Goal: Task Accomplishment & Management: Use online tool/utility

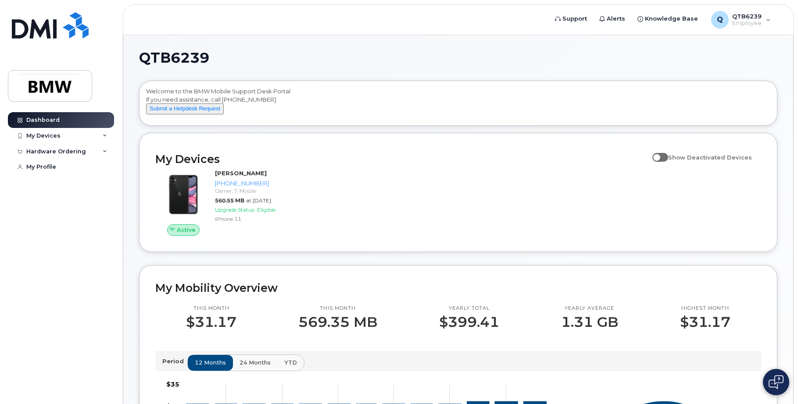
drag, startPoint x: 316, startPoint y: 203, endPoint x: 288, endPoint y: 23, distance: 181.6
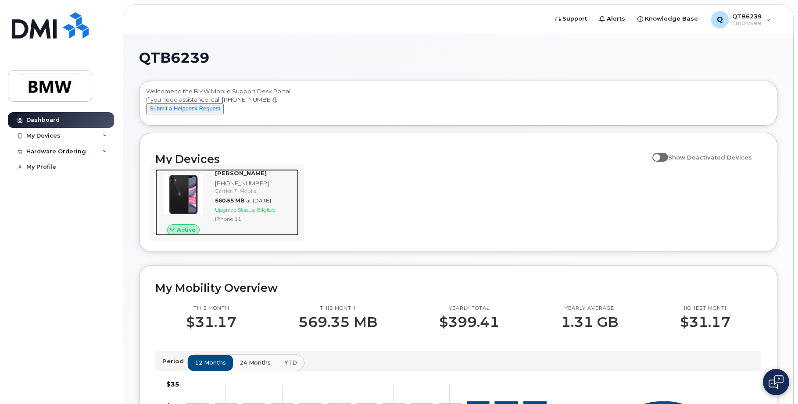
click at [200, 194] on img at bounding box center [183, 195] width 42 height 42
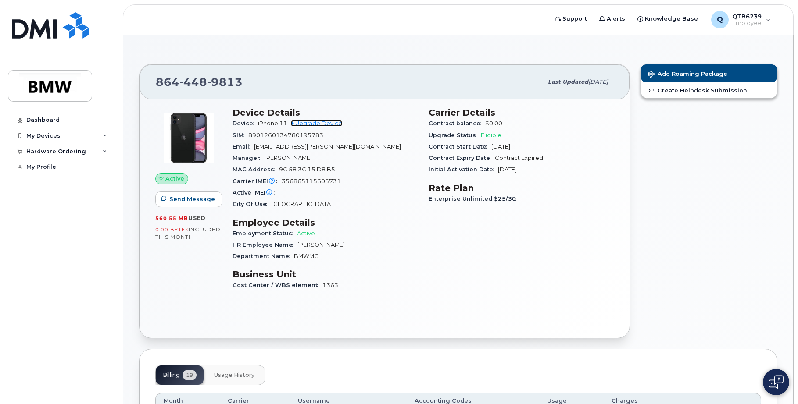
click at [308, 121] on link "+ Upgrade Device" at bounding box center [316, 123] width 51 height 7
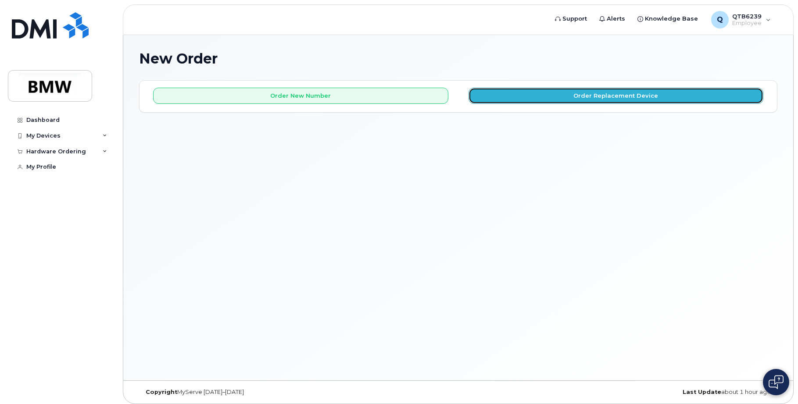
click at [551, 95] on button "Order Replacement Device" at bounding box center [616, 96] width 295 height 16
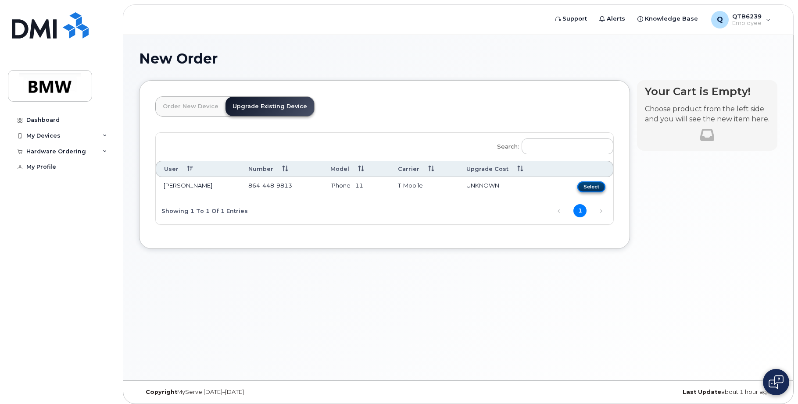
click at [594, 189] on button "Select" at bounding box center [591, 187] width 28 height 11
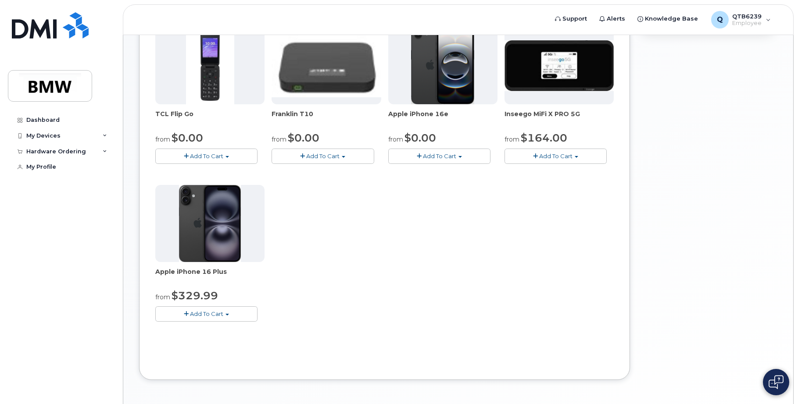
scroll to position [68, 0]
